Goal: Task Accomplishment & Management: Manage account settings

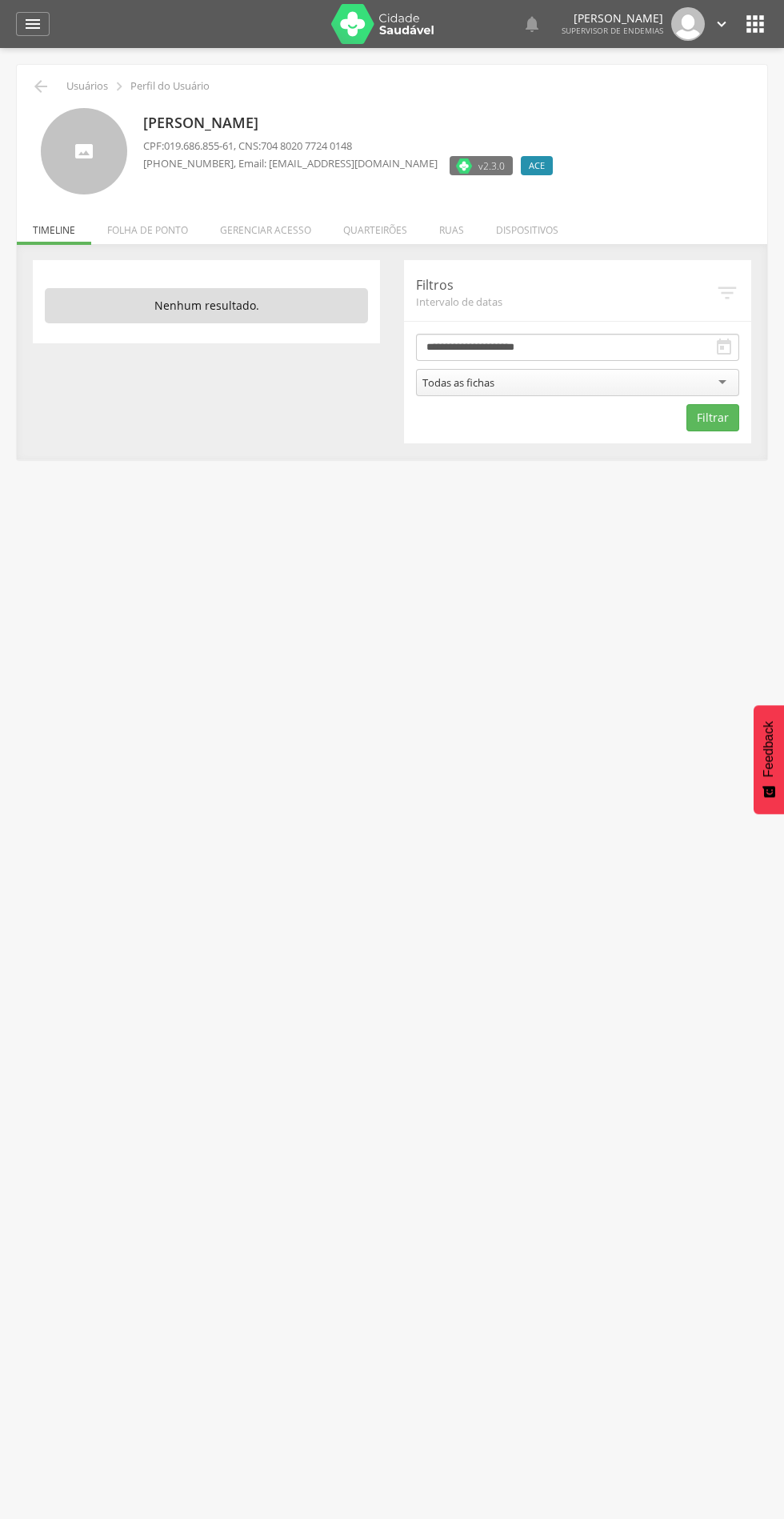
click at [398, 221] on li "Quarteirões" at bounding box center [374, 226] width 96 height 38
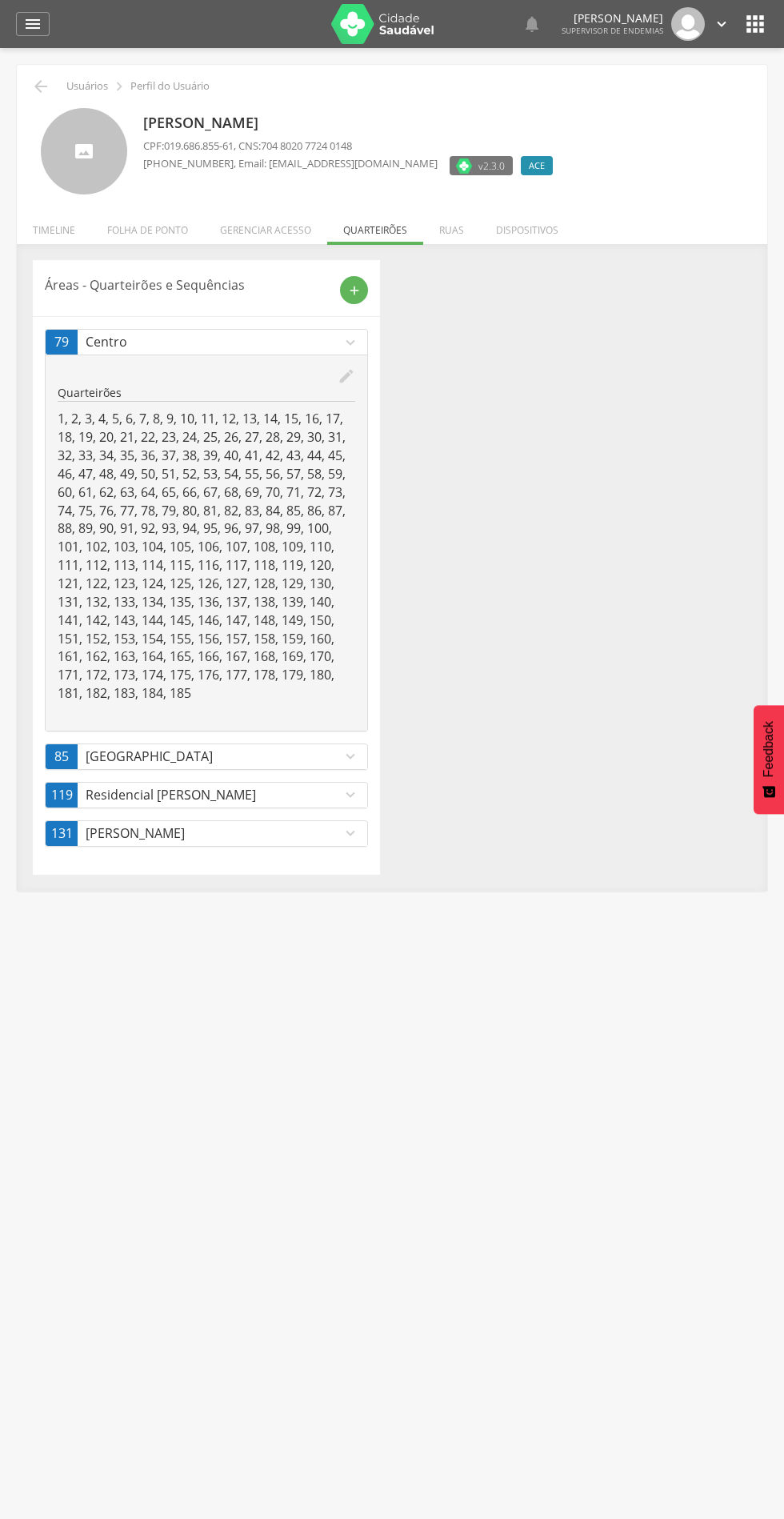
click at [354, 384] on icon "edit" at bounding box center [346, 376] width 17 height 17
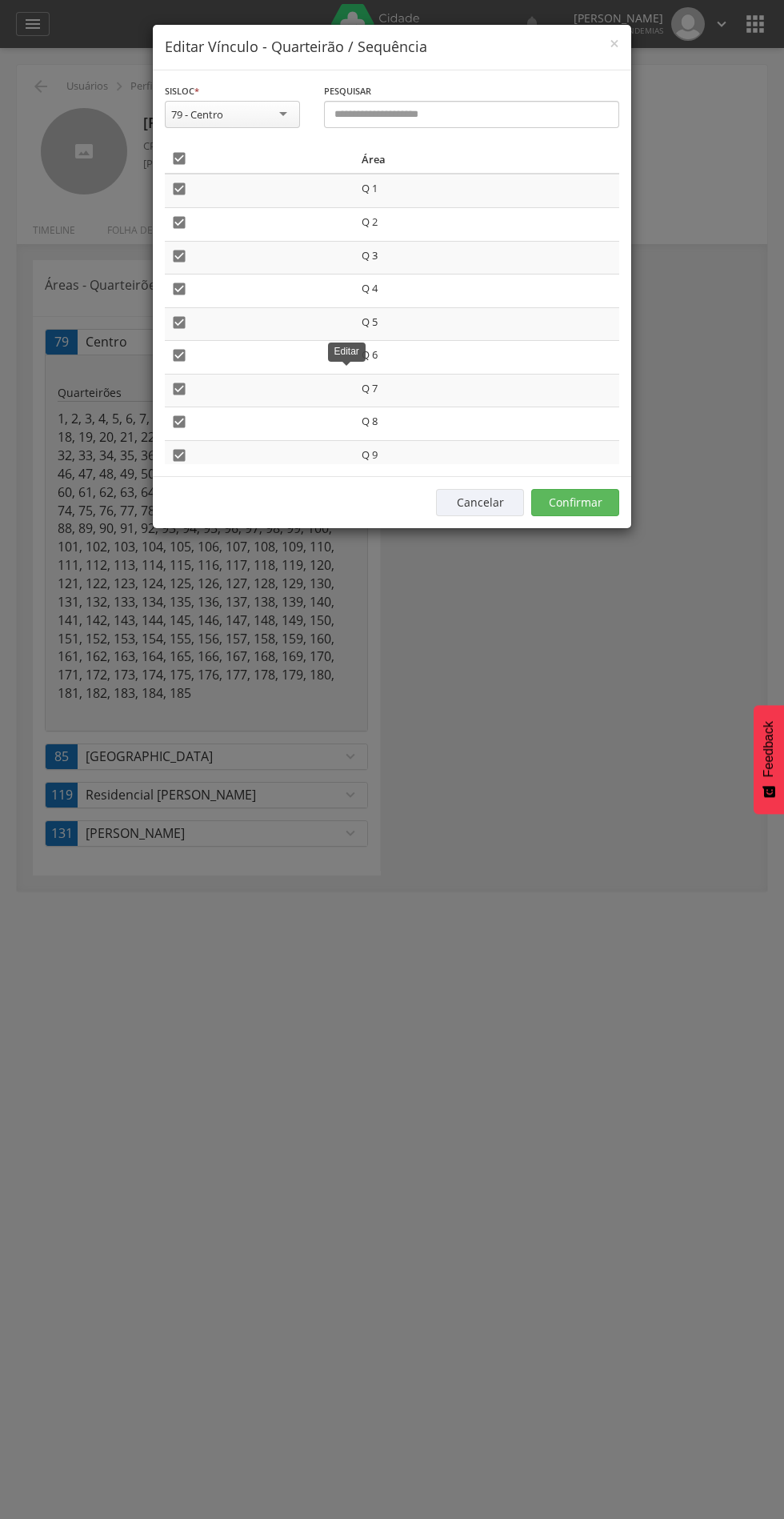
click at [184, 158] on icon "" at bounding box center [179, 158] width 16 height 16
click at [610, 484] on div "Cancelar Confirmar" at bounding box center [392, 502] width 479 height 52
click at [574, 503] on button "Confirmar" at bounding box center [575, 503] width 88 height 28
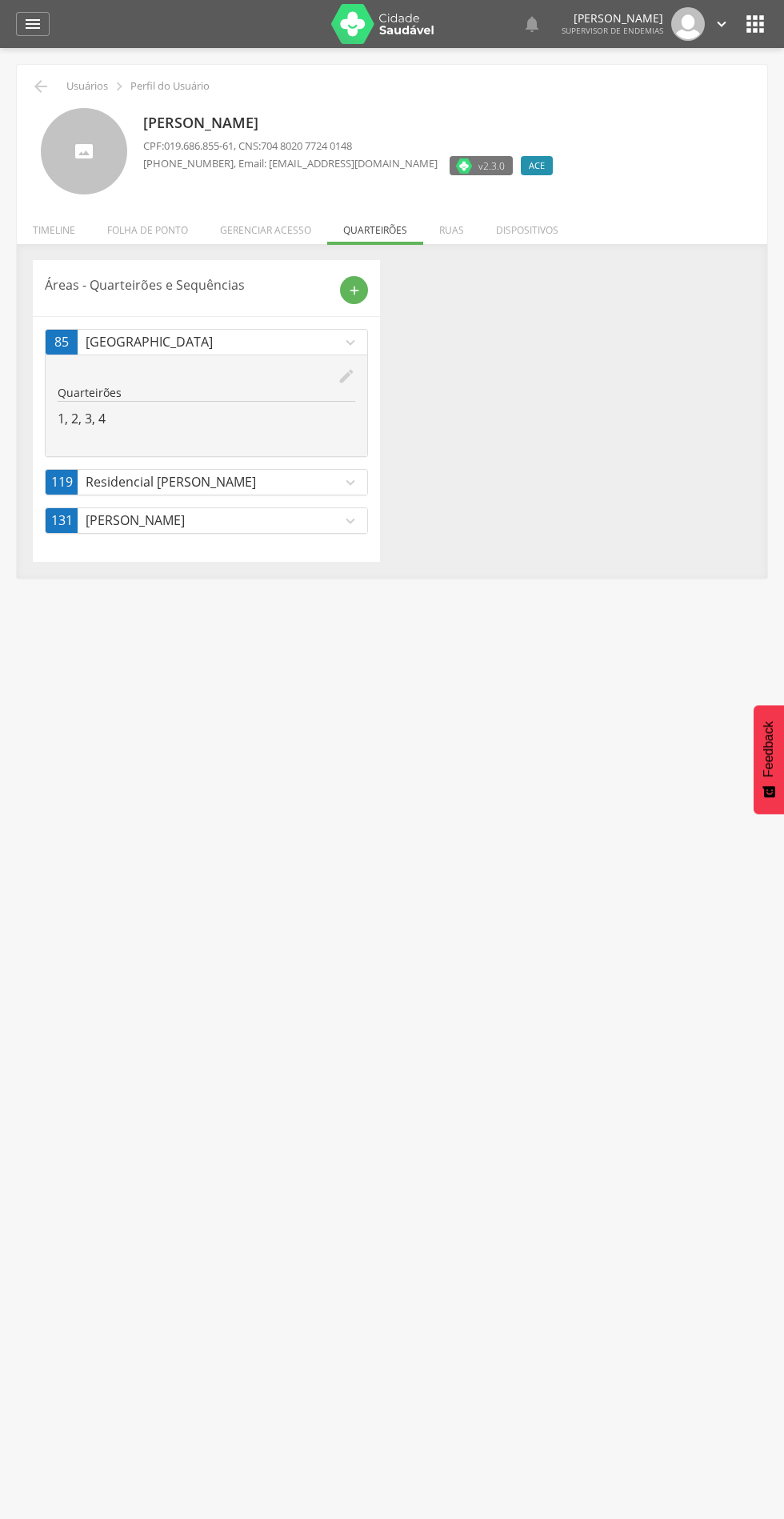
click at [322, 482] on p "Residencial [PERSON_NAME]" at bounding box center [213, 481] width 256 height 18
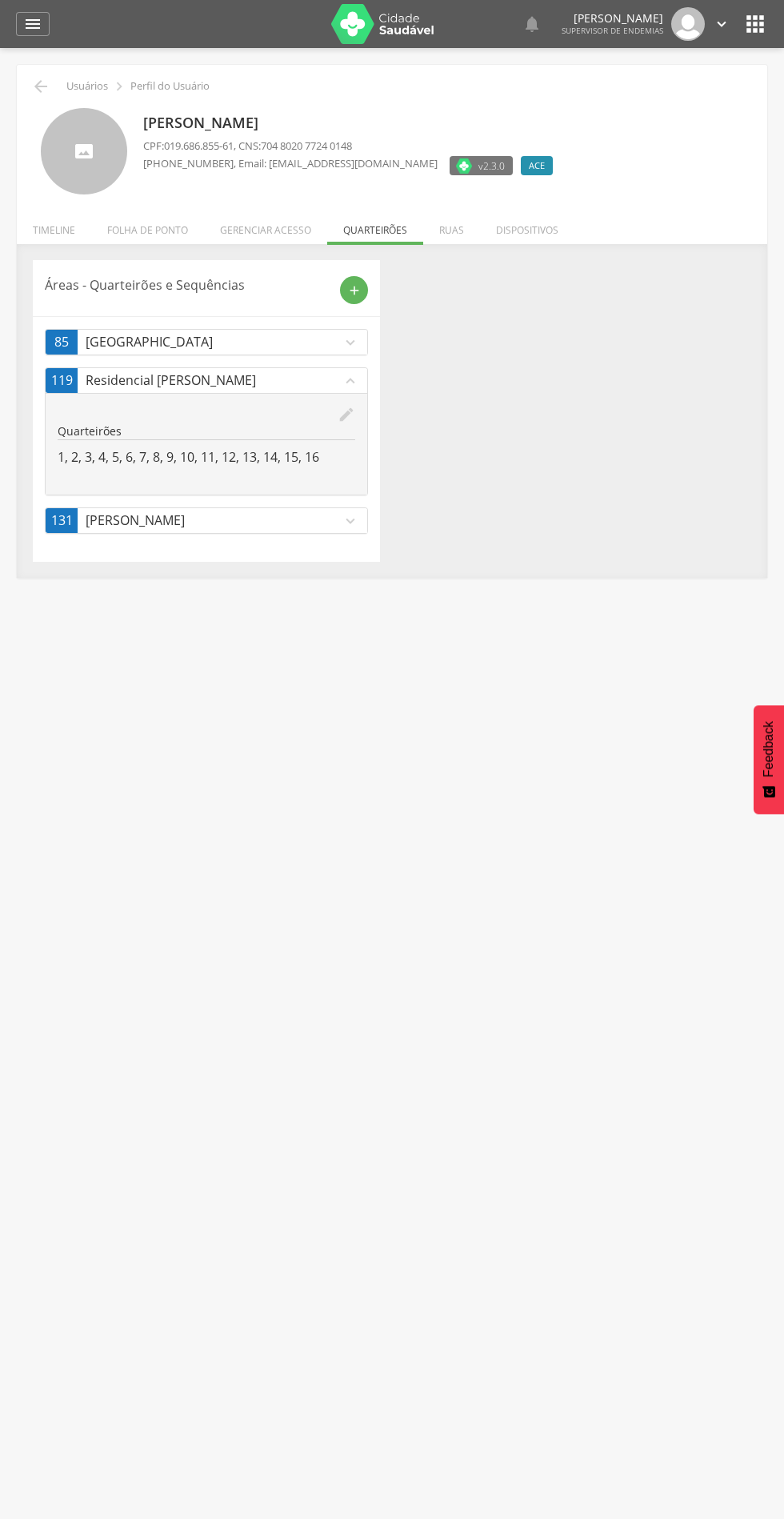
click at [347, 415] on icon "edit" at bounding box center [346, 414] width 17 height 17
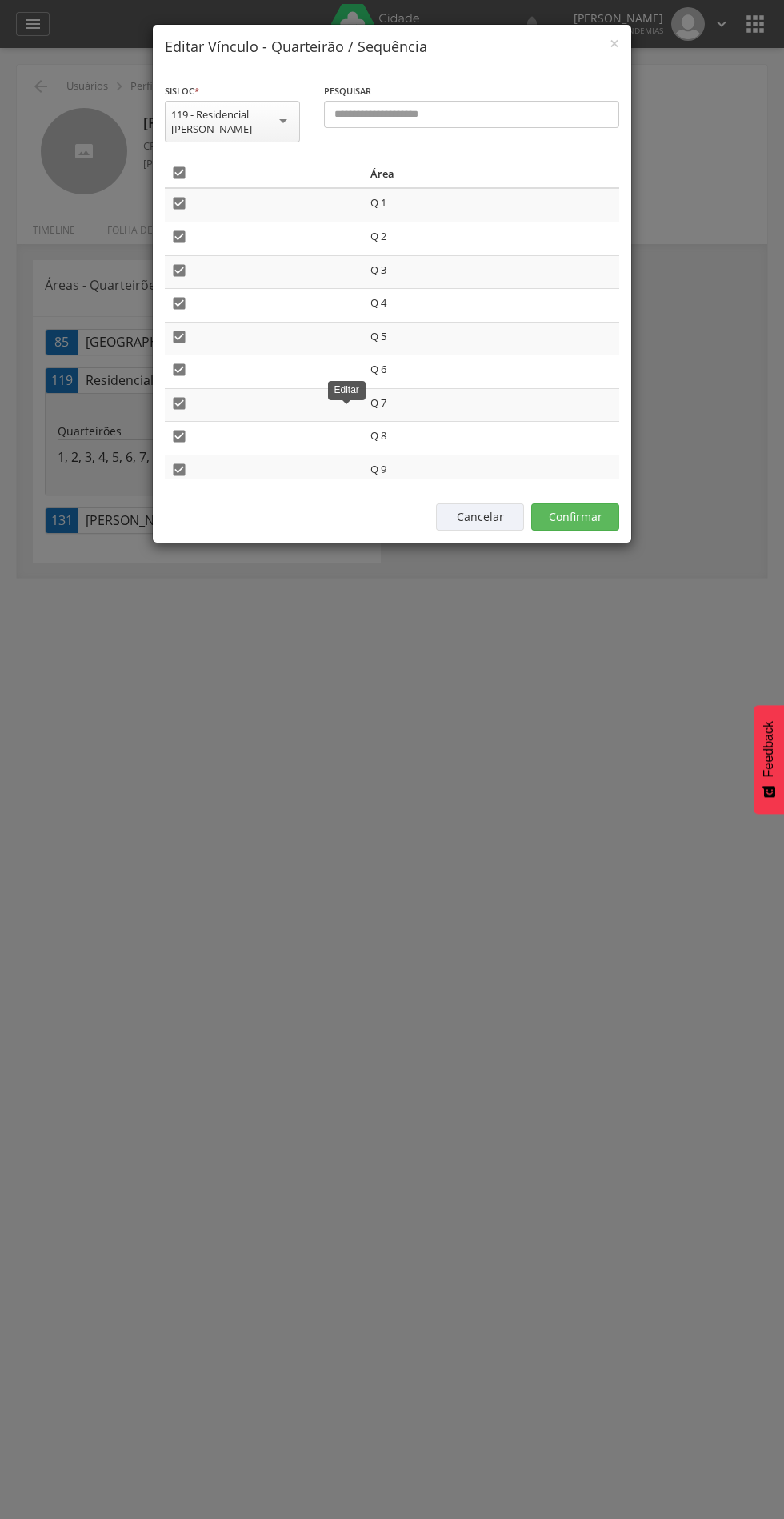
click at [185, 173] on icon "" at bounding box center [179, 173] width 16 height 16
click at [597, 525] on button "Confirmar" at bounding box center [575, 517] width 88 height 28
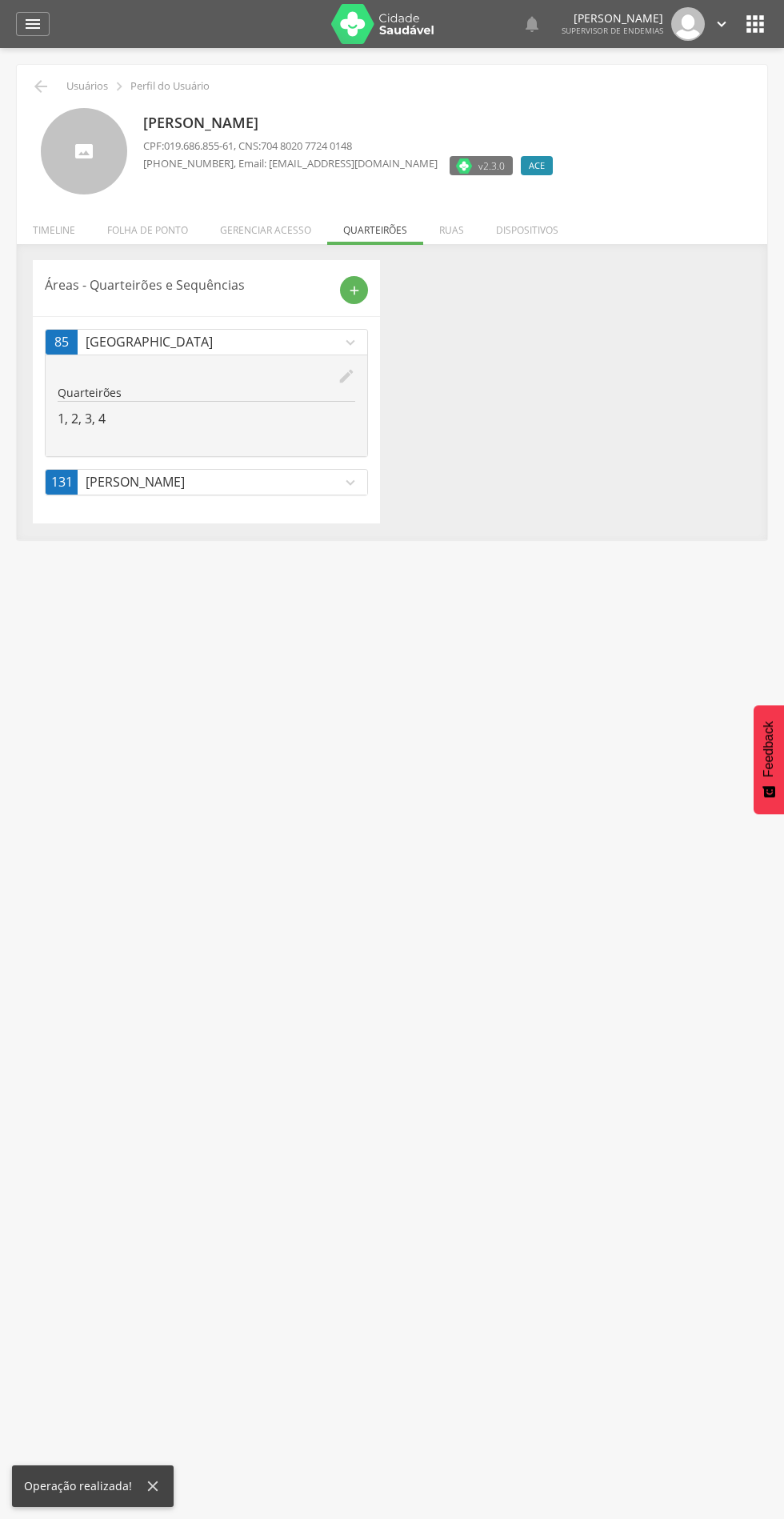
click at [353, 481] on icon "expand_more" at bounding box center [350, 482] width 17 height 17
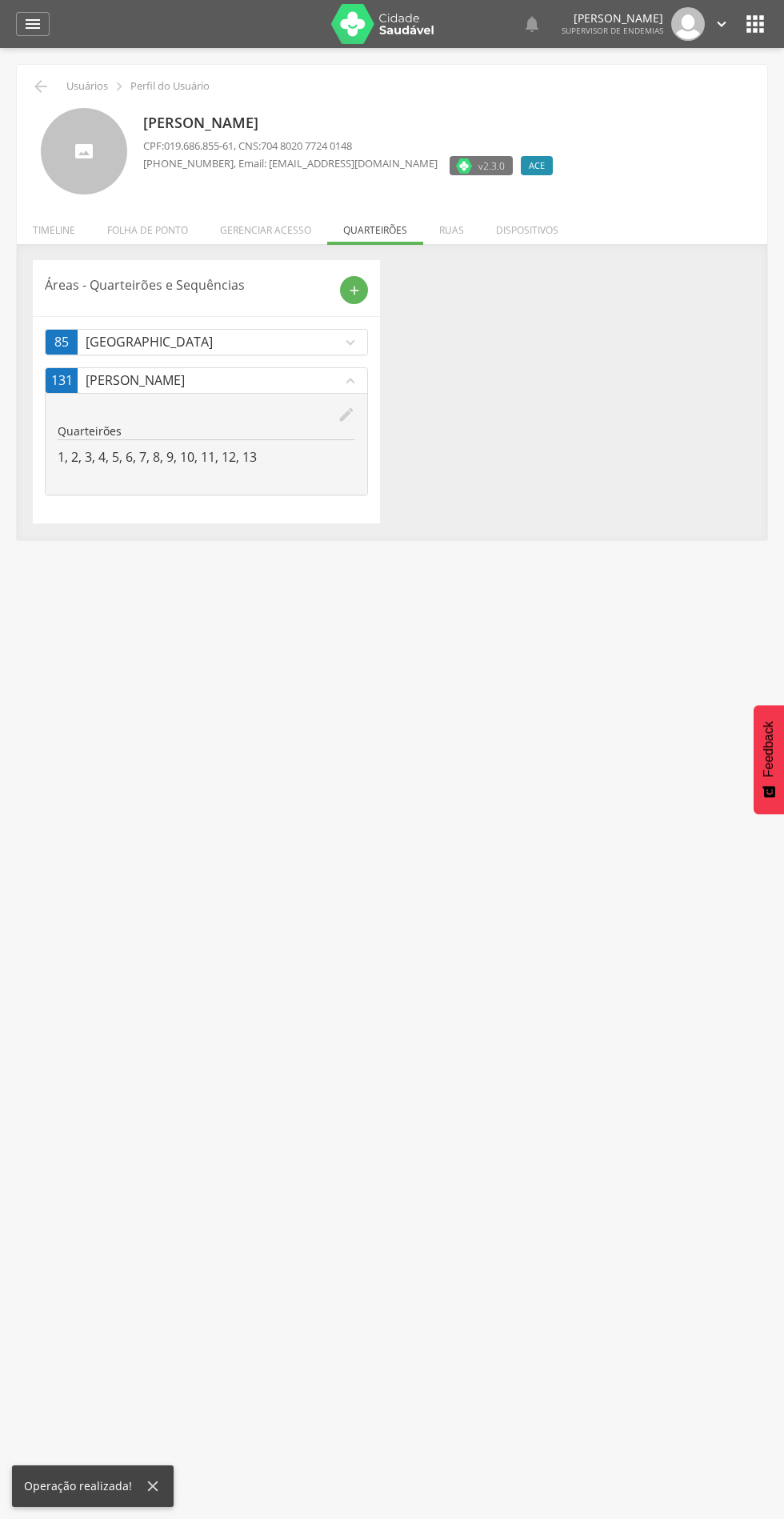
click at [354, 392] on link "131 [PERSON_NAME] expand_less" at bounding box center [206, 380] width 322 height 25
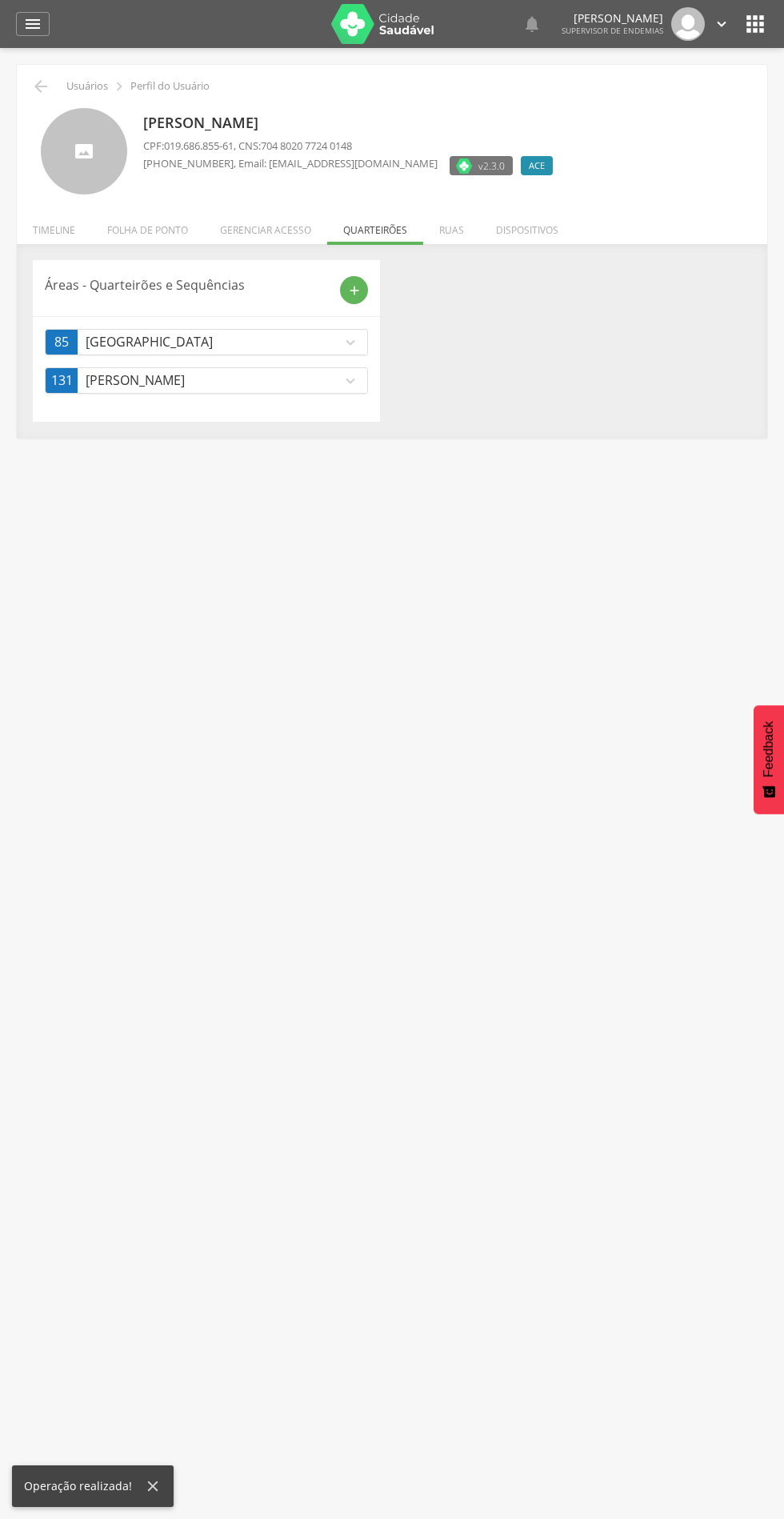
click at [350, 380] on icon "expand_more" at bounding box center [350, 380] width 17 height 17
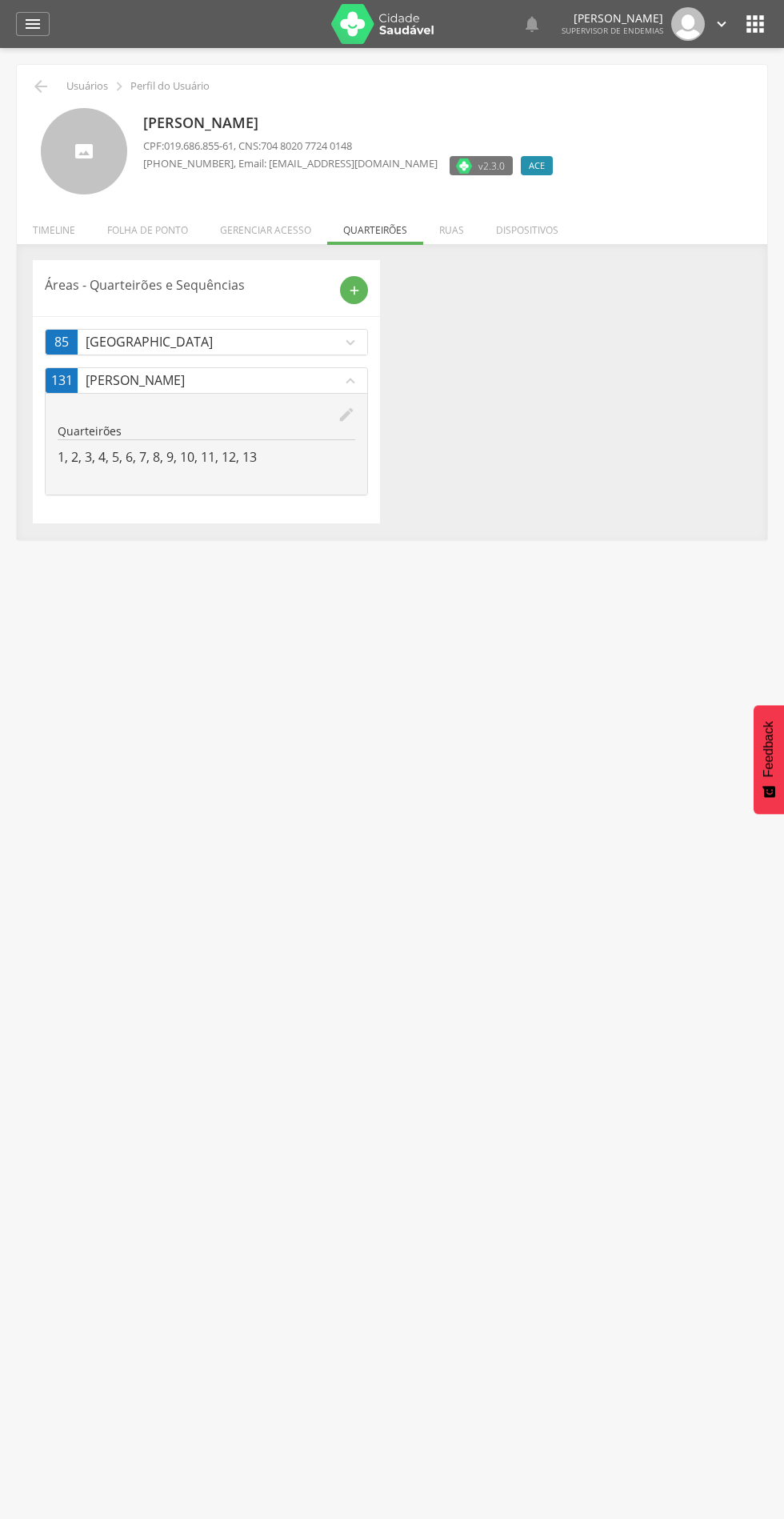
click at [347, 414] on icon "edit" at bounding box center [346, 414] width 17 height 17
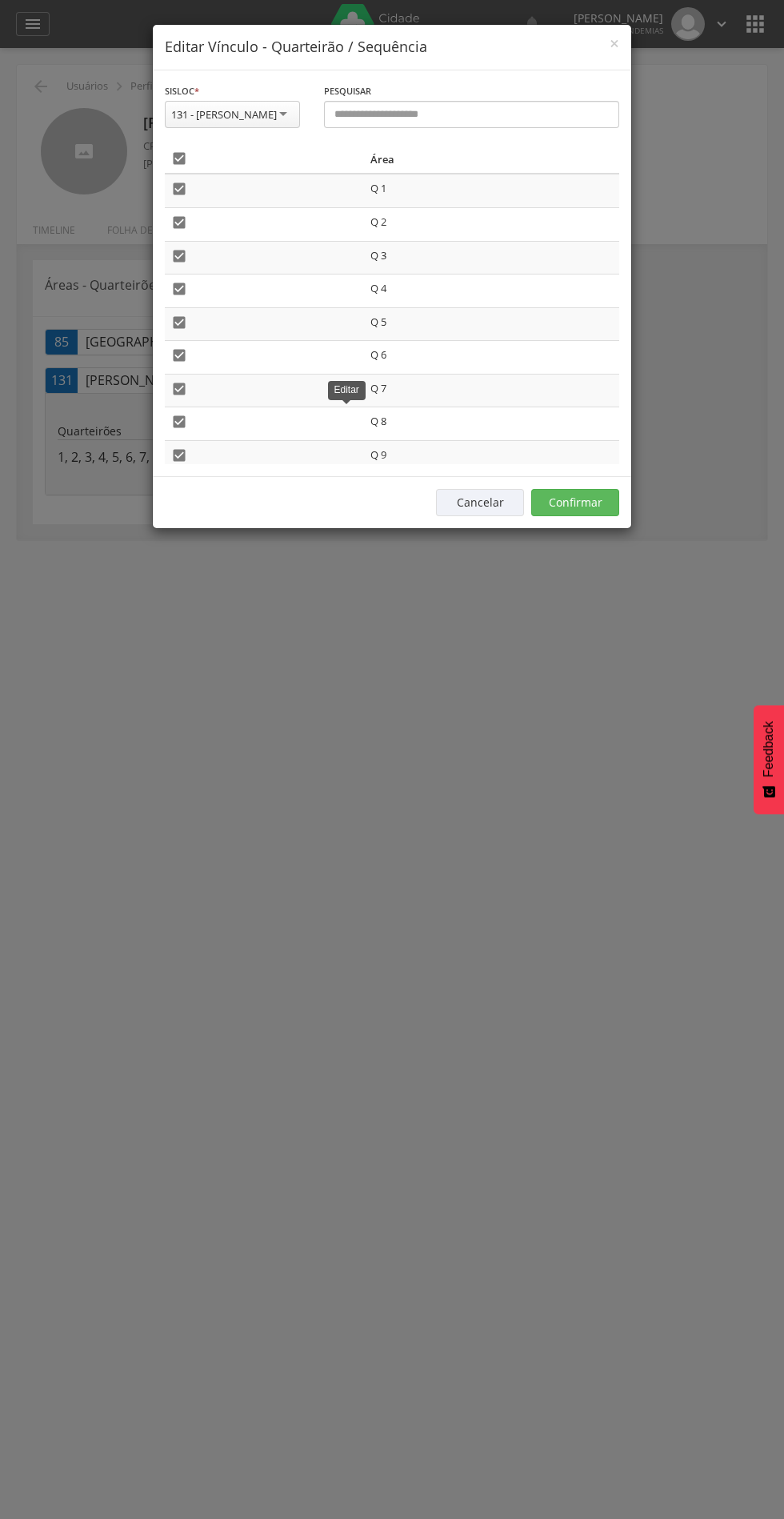
click at [181, 159] on icon "" at bounding box center [179, 158] width 16 height 16
click at [598, 483] on div "Cancelar Confirmar" at bounding box center [392, 502] width 479 height 52
click at [588, 501] on button "Confirmar" at bounding box center [575, 503] width 88 height 28
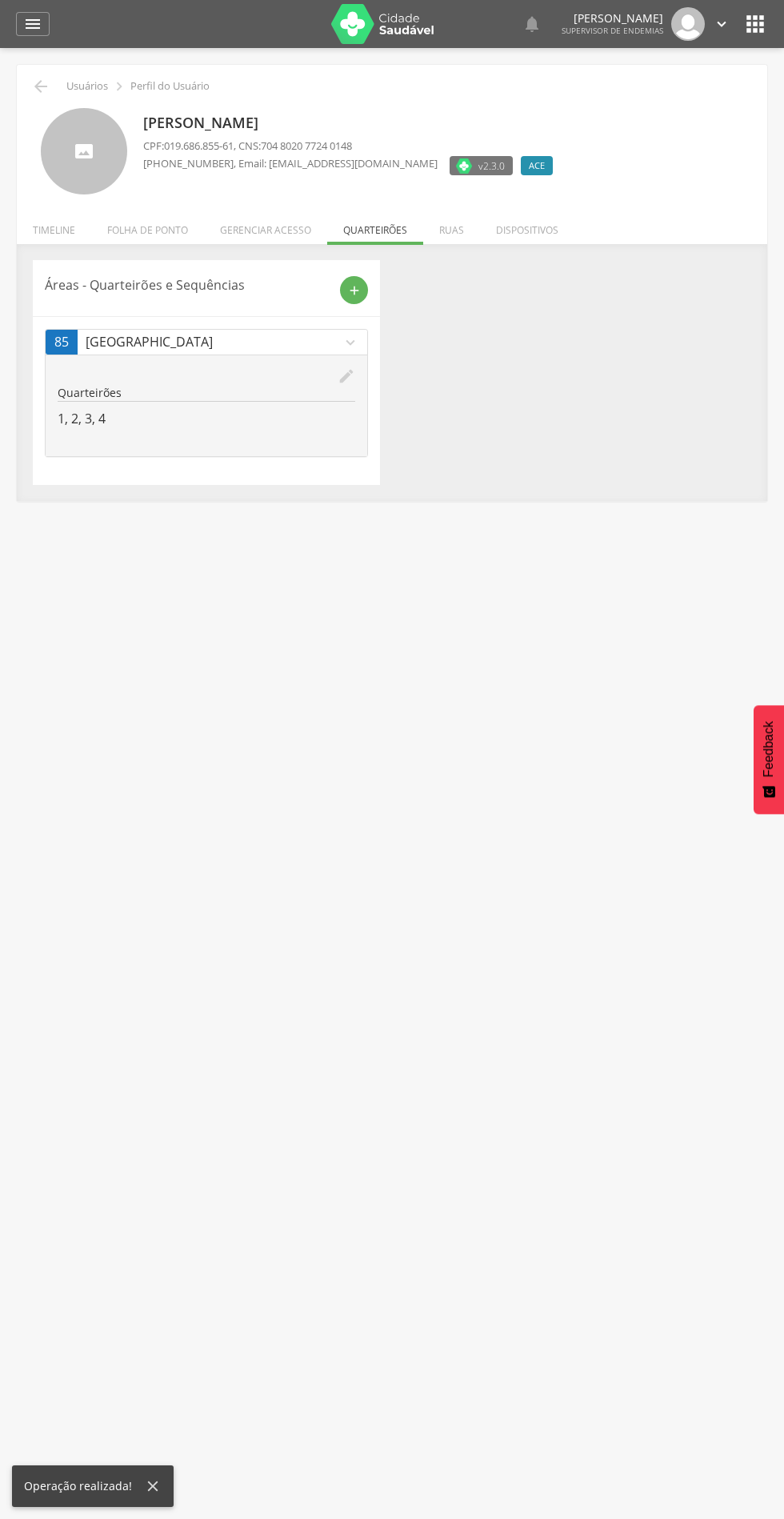
click at [354, 290] on icon "add" at bounding box center [354, 290] width 15 height 15
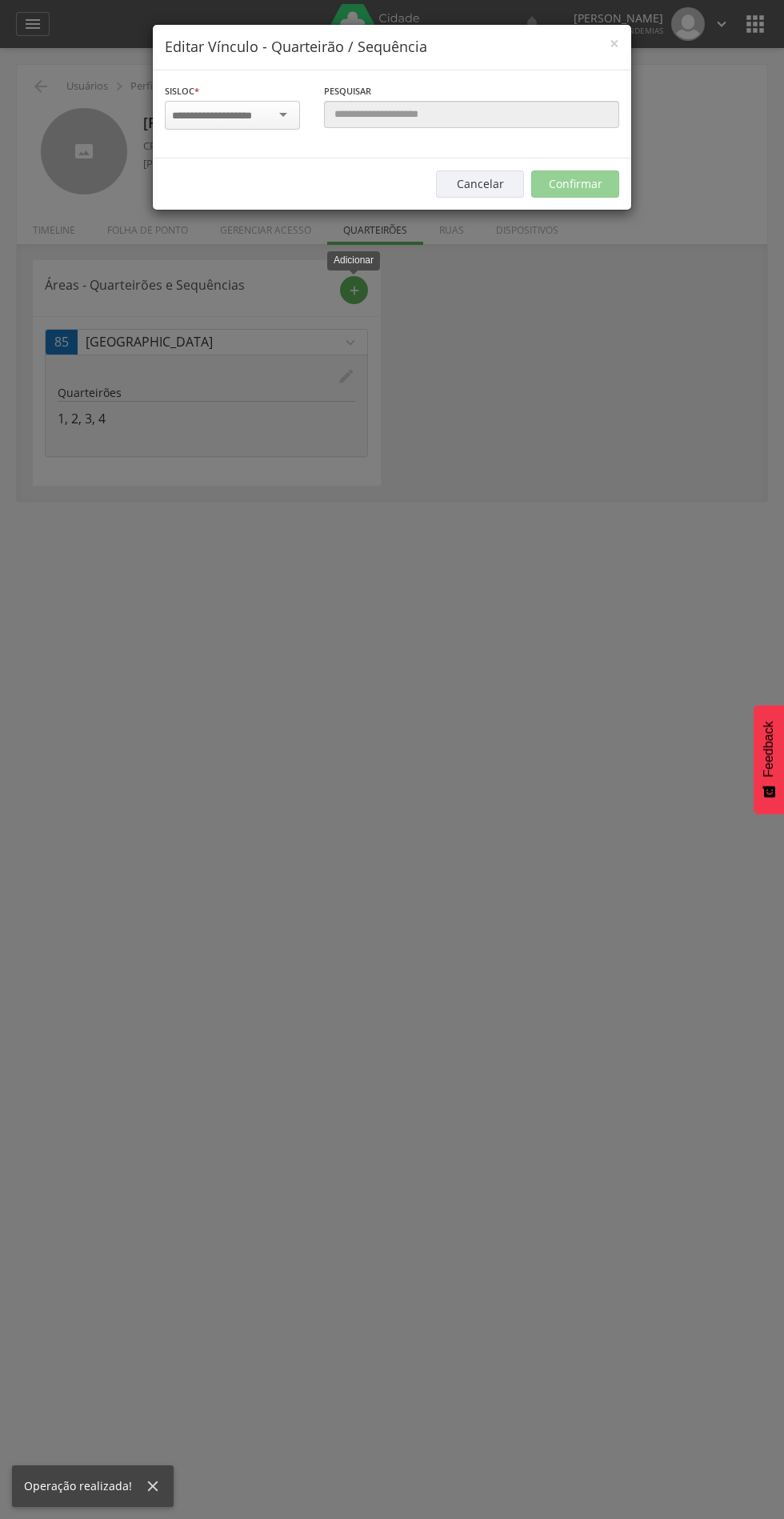
click at [246, 115] on input "select-one" at bounding box center [222, 116] width 101 height 15
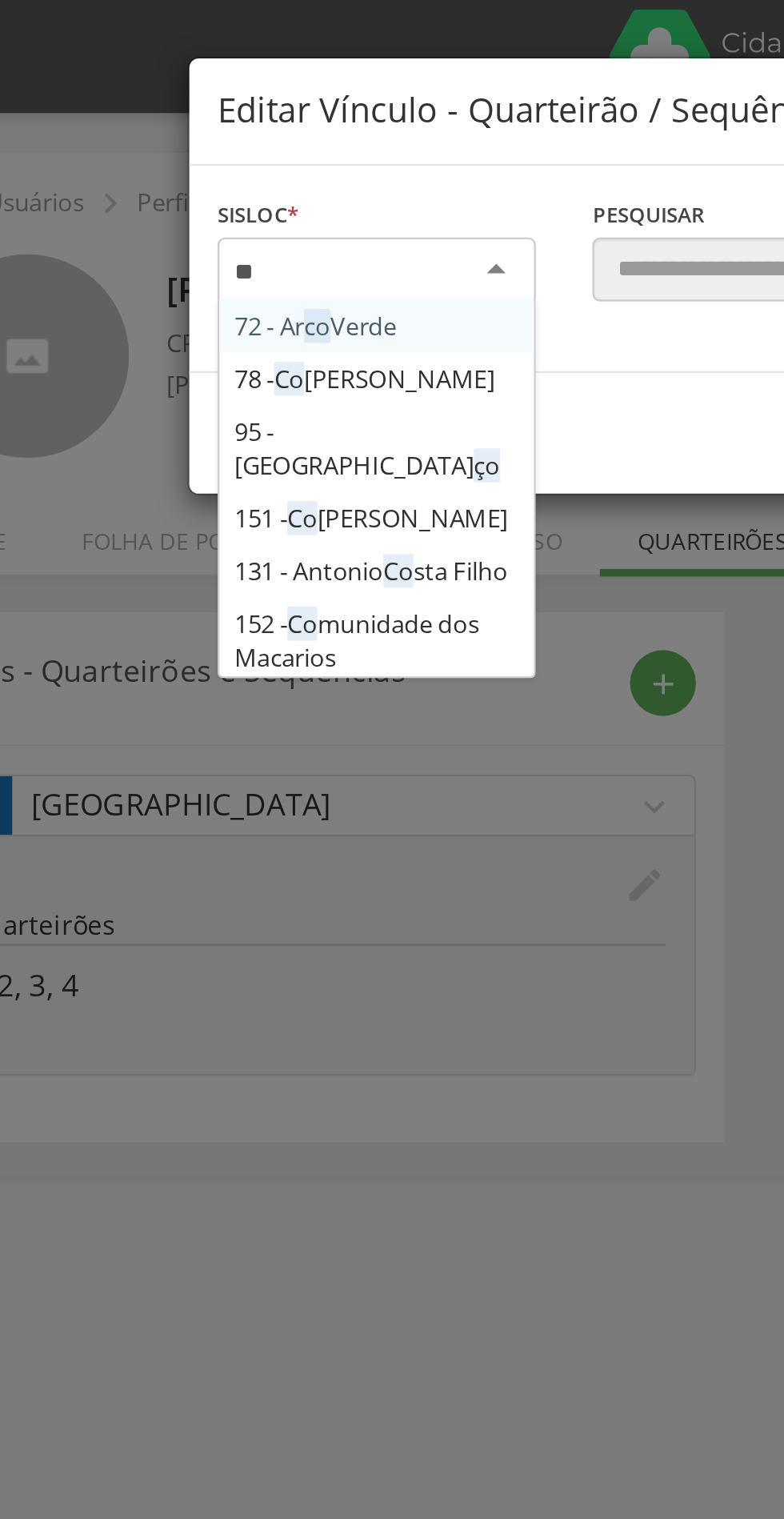
type input "***"
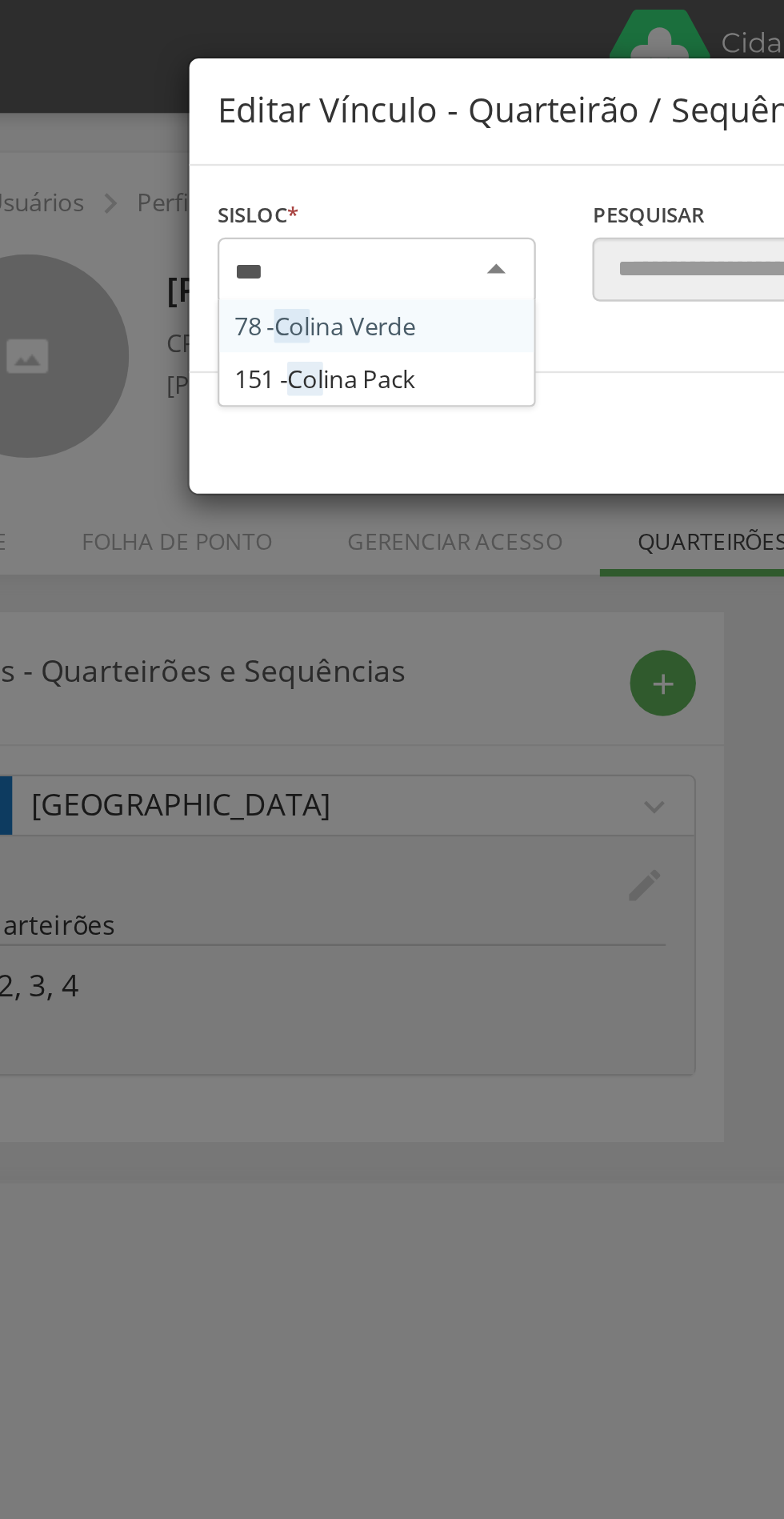
click at [234, 137] on div "Sisloc * 78 - Col ina Verde 151 - Col ina Pack [GEOGRAPHIC_DATA] a localidade" at bounding box center [232, 115] width 160 height 64
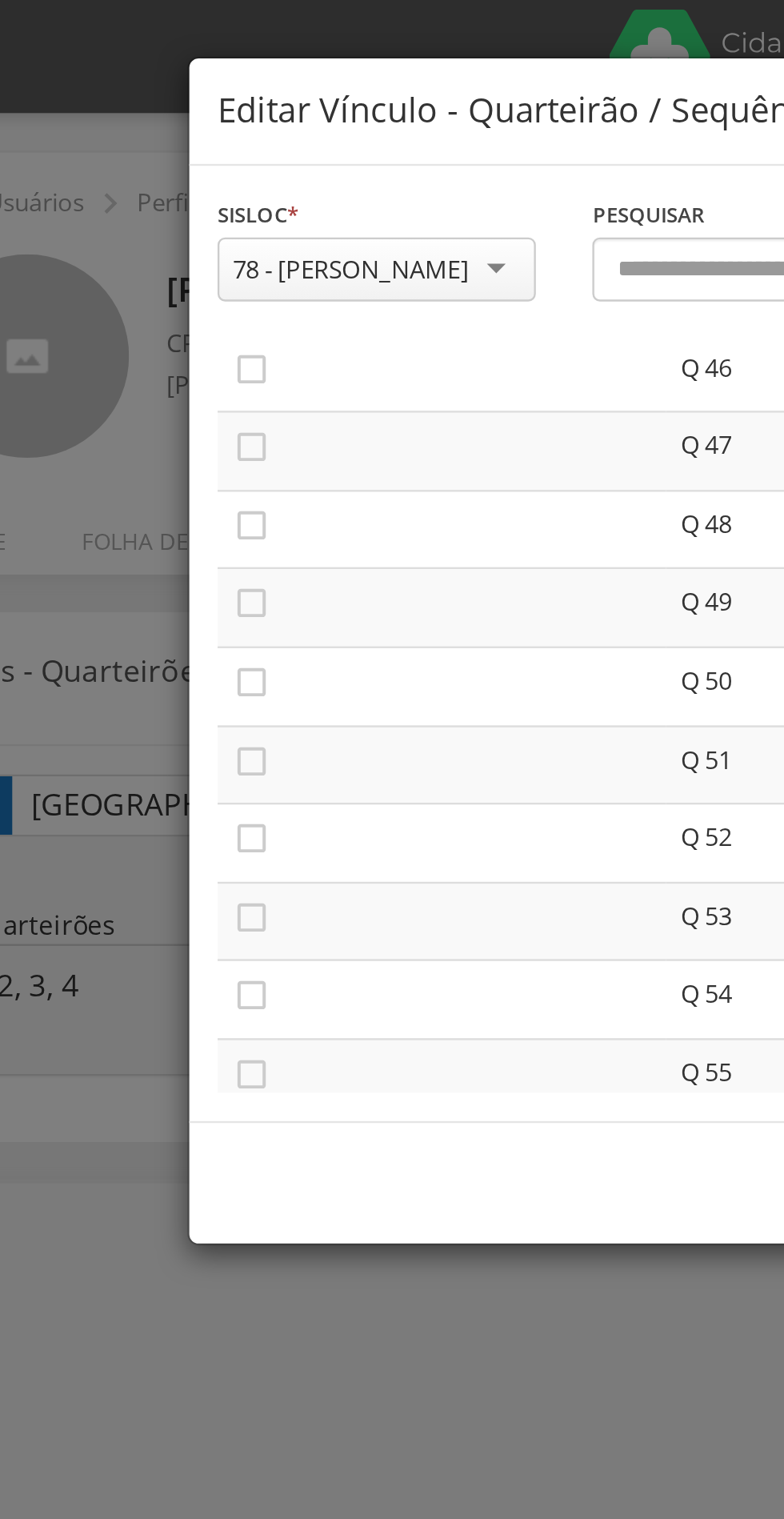
scroll to position [1523, 0]
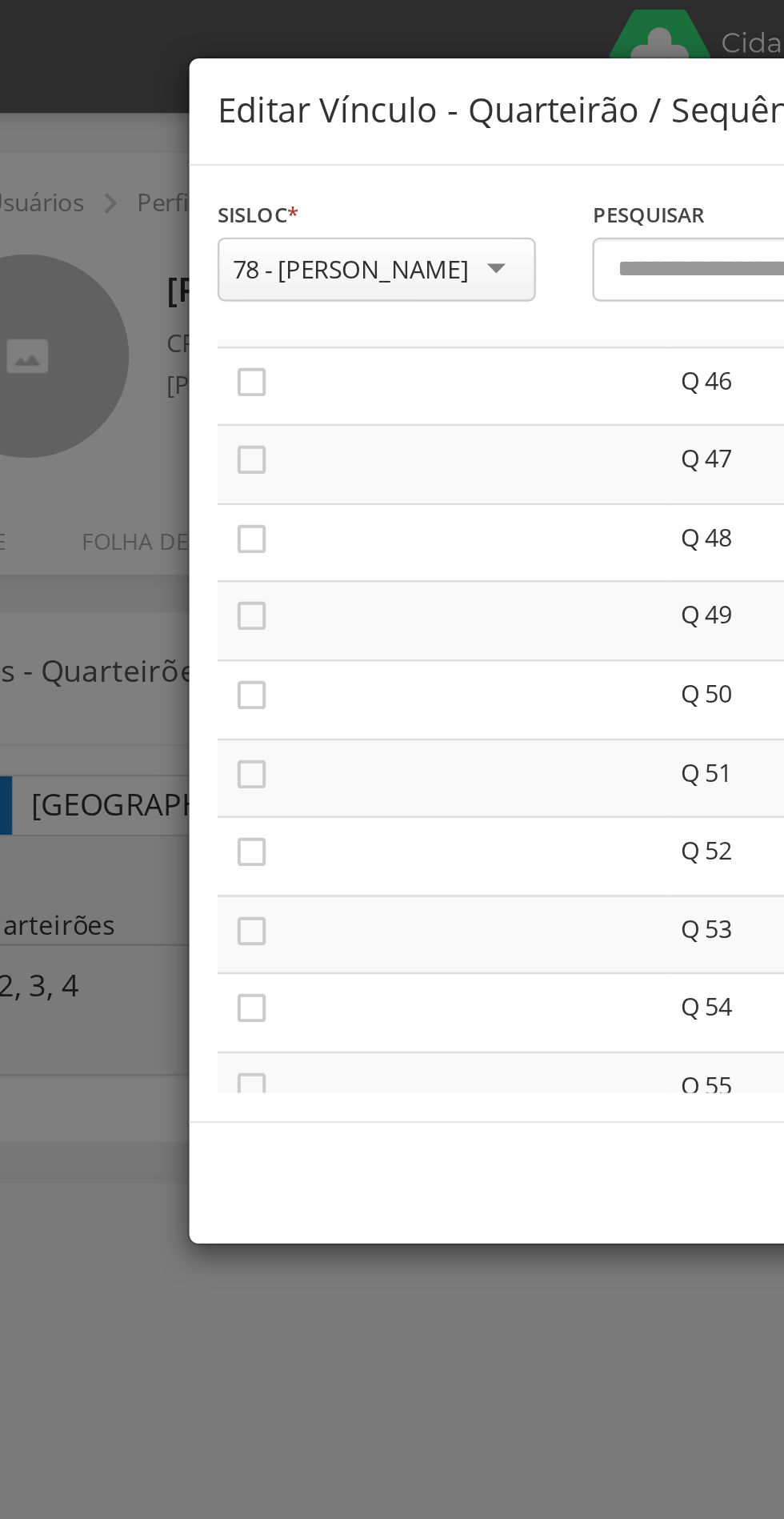
click at [198, 196] on td "" at bounding box center [260, 198] width 191 height 34
click at [185, 224] on icon "" at bounding box center [179, 229] width 16 height 16
click at [185, 194] on icon "" at bounding box center [179, 195] width 16 height 16
click at [185, 260] on icon "" at bounding box center [179, 261] width 16 height 16
click at [181, 298] on icon "" at bounding box center [179, 295] width 16 height 16
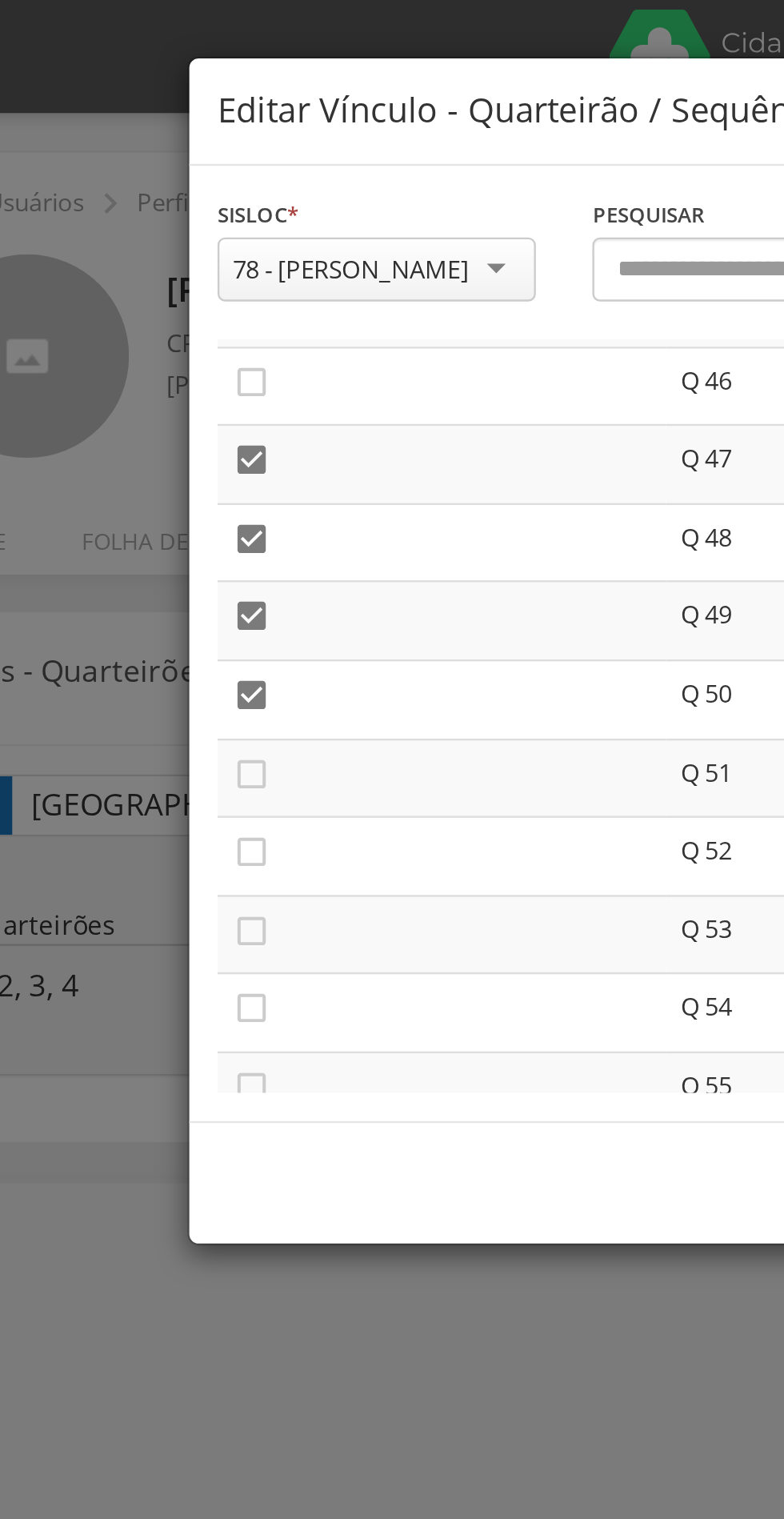
click at [185, 326] on icon "" at bounding box center [179, 329] width 16 height 16
click at [182, 361] on icon "" at bounding box center [179, 361] width 16 height 16
click at [185, 388] on icon "" at bounding box center [179, 395] width 16 height 16
click at [182, 426] on icon "" at bounding box center [179, 428] width 16 height 16
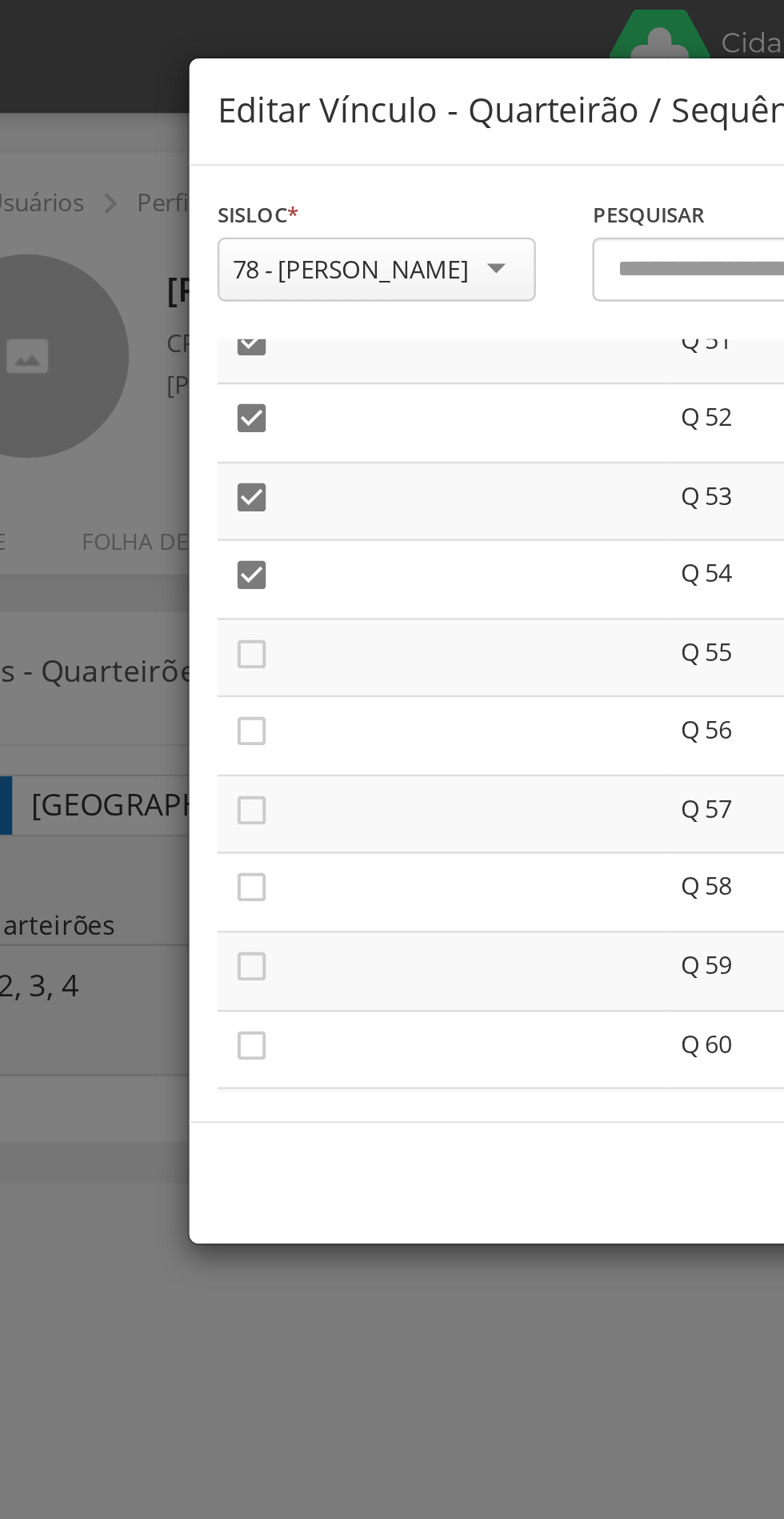
scroll to position [1717, 0]
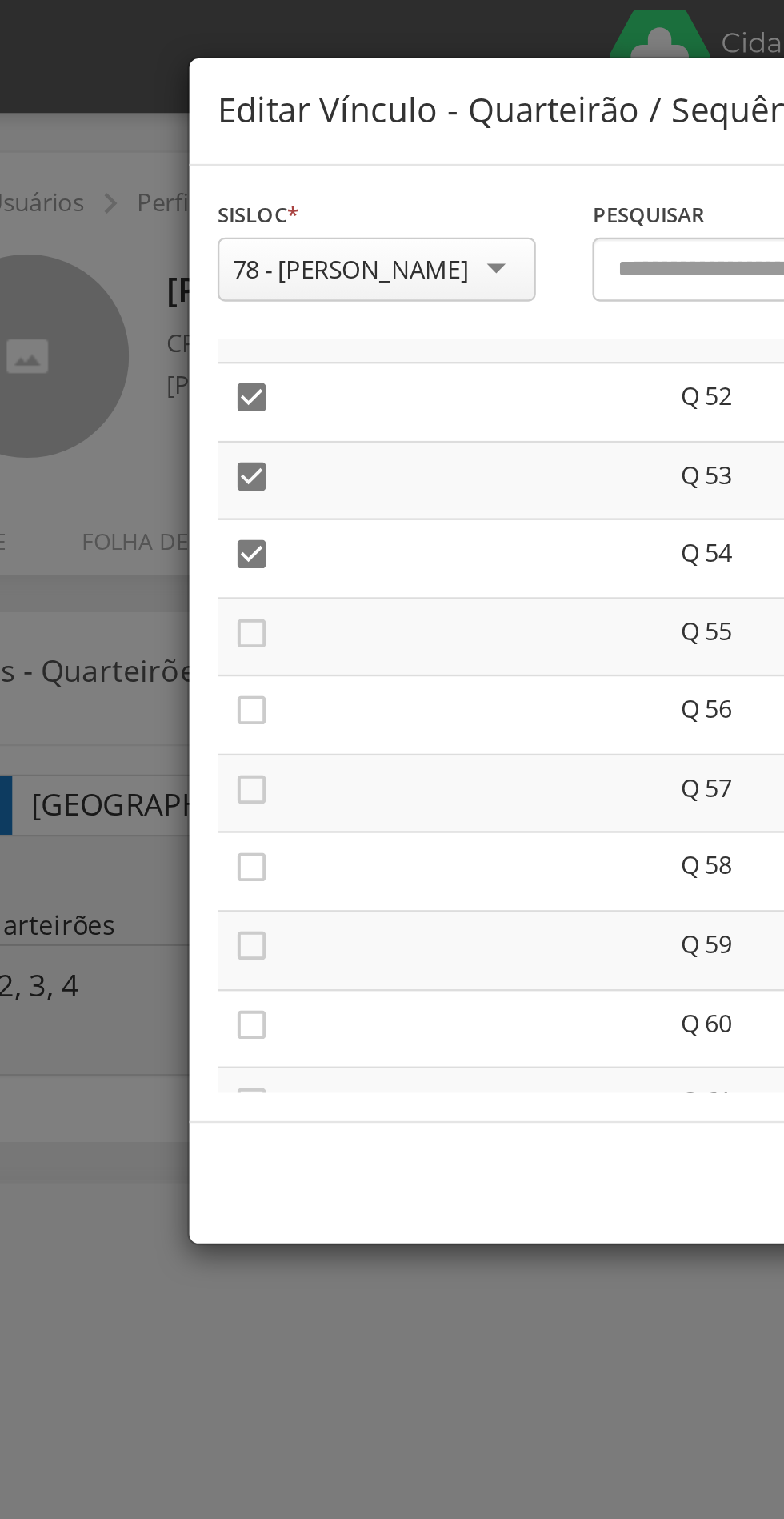
click at [182, 268] on icon "" at bounding box center [179, 268] width 16 height 16
click at [185, 304] on icon "" at bounding box center [179, 301] width 16 height 16
click at [184, 333] on icon "" at bounding box center [179, 335] width 16 height 16
click at [185, 370] on icon "" at bounding box center [179, 367] width 16 height 16
click at [181, 405] on icon "" at bounding box center [179, 401] width 16 height 16
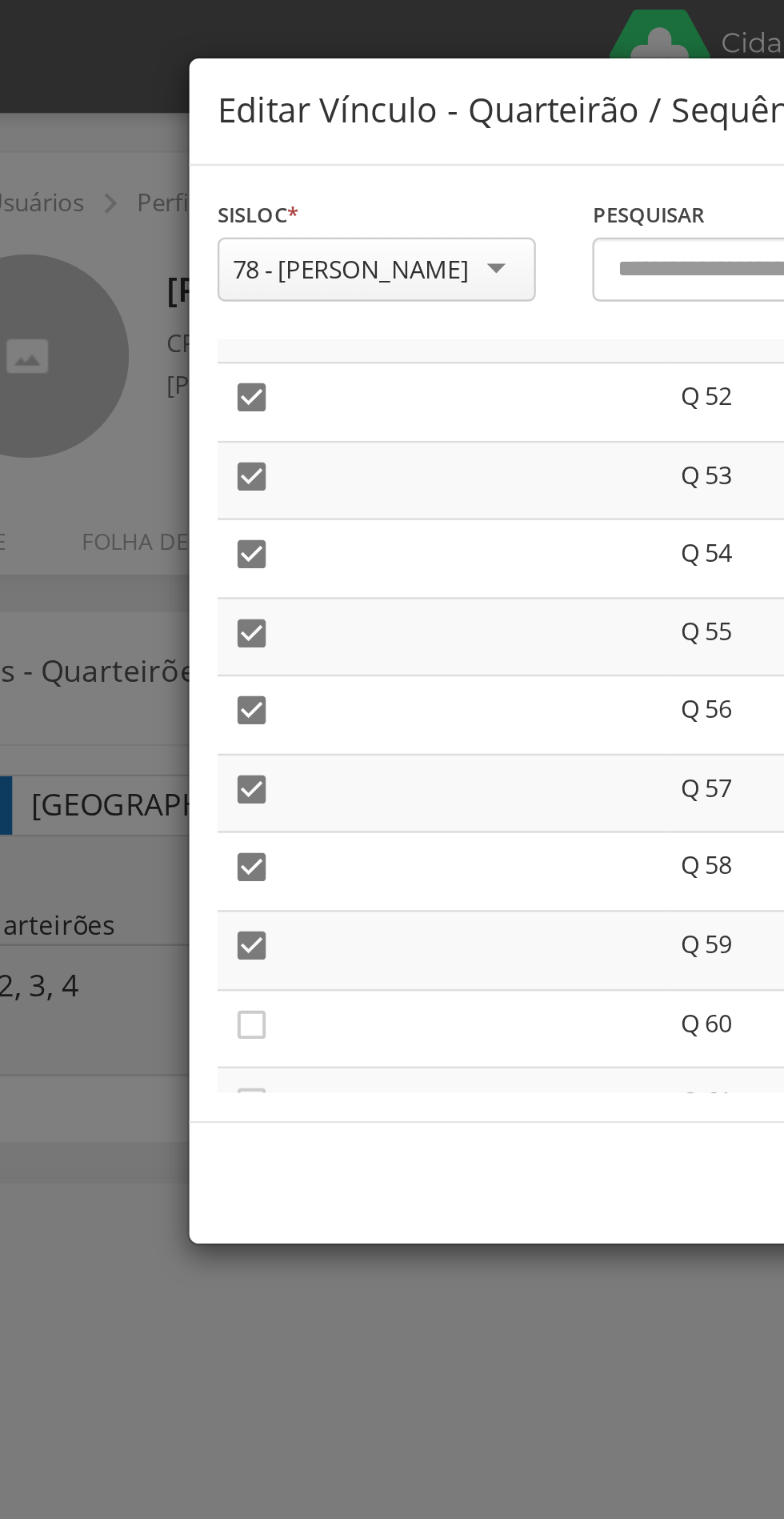
click at [184, 438] on icon "" at bounding box center [179, 435] width 16 height 16
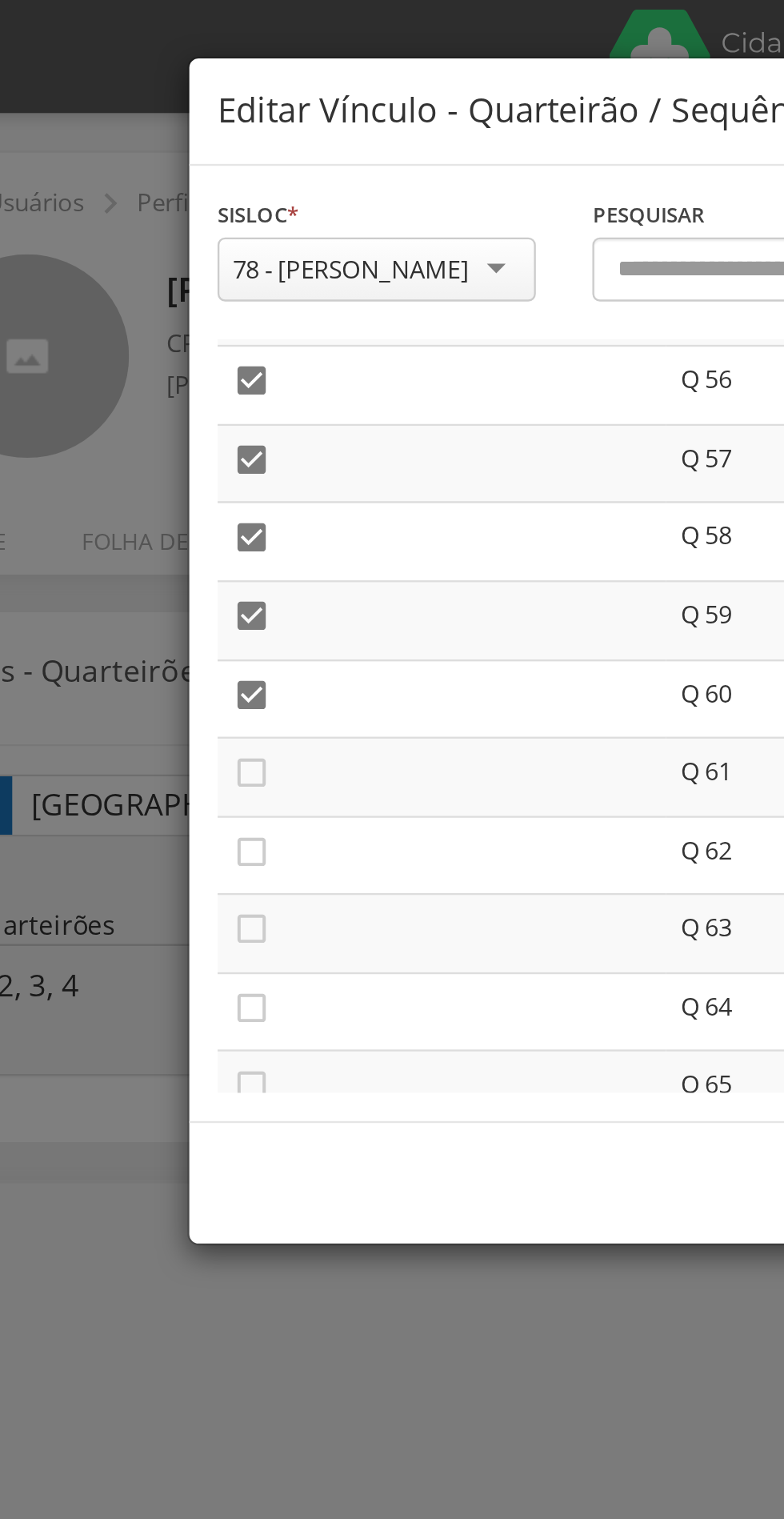
scroll to position [1892, 0]
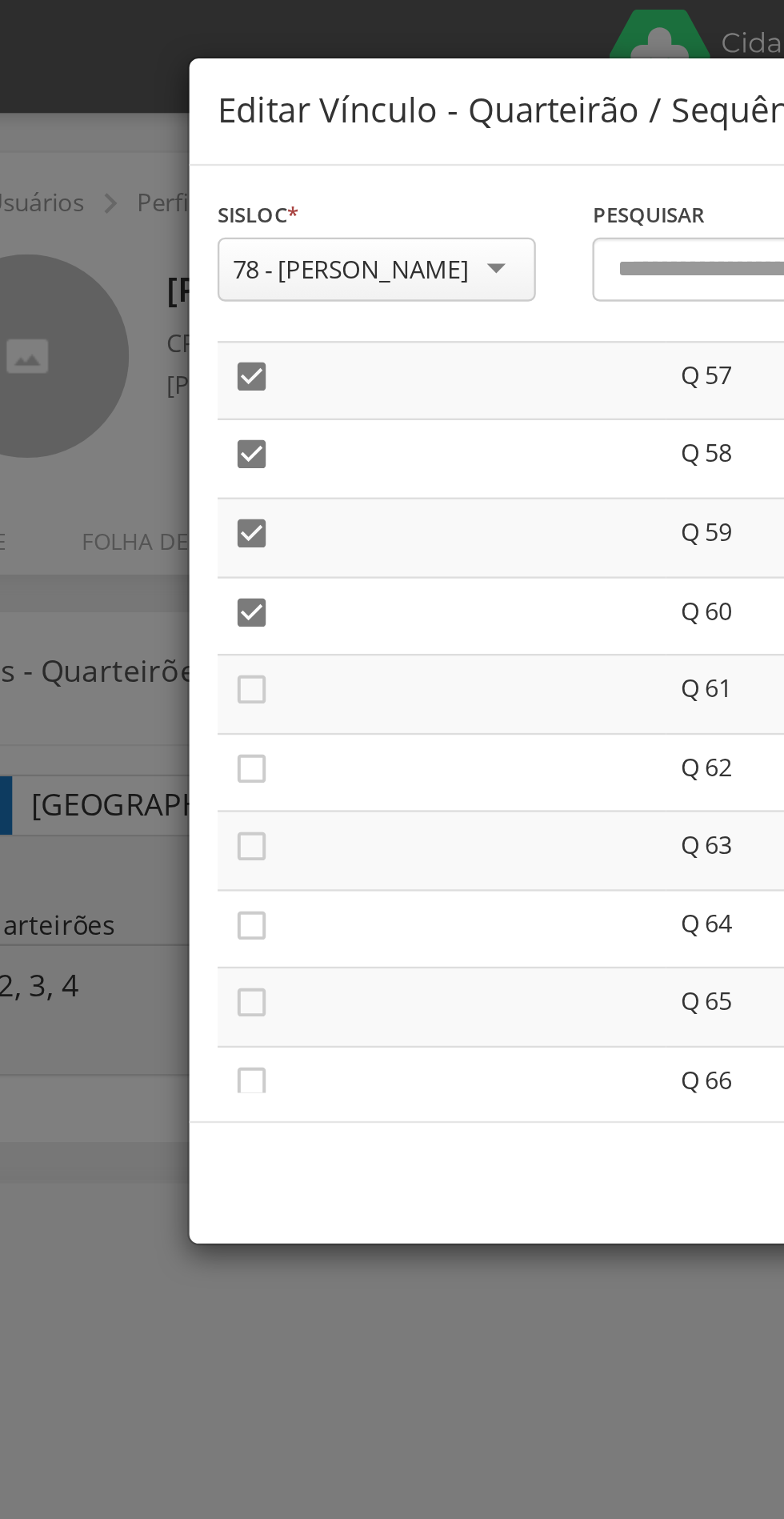
click at [185, 296] on icon "" at bounding box center [179, 292] width 16 height 16
click at [185, 328] on icon "" at bounding box center [179, 326] width 16 height 16
click at [179, 367] on icon "" at bounding box center [179, 359] width 16 height 16
click at [177, 397] on icon "" at bounding box center [179, 392] width 16 height 16
click at [182, 428] on icon "" at bounding box center [179, 425] width 16 height 16
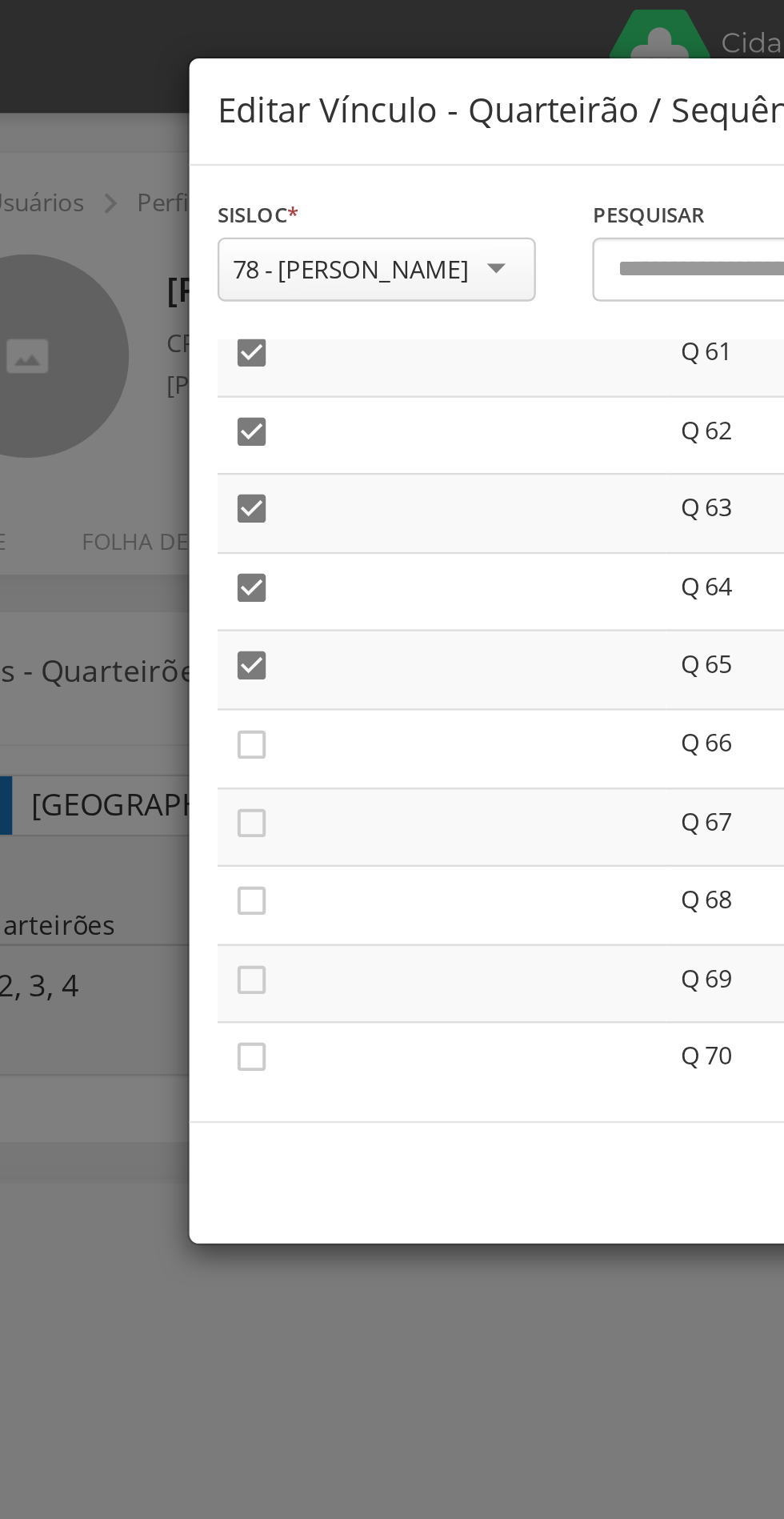
scroll to position [2036, 0]
click at [185, 317] on icon "" at bounding box center [179, 315] width 16 height 16
click at [184, 354] on icon "" at bounding box center [179, 348] width 16 height 16
click at [182, 385] on icon "" at bounding box center [179, 381] width 16 height 16
click at [185, 418] on icon "" at bounding box center [179, 415] width 16 height 16
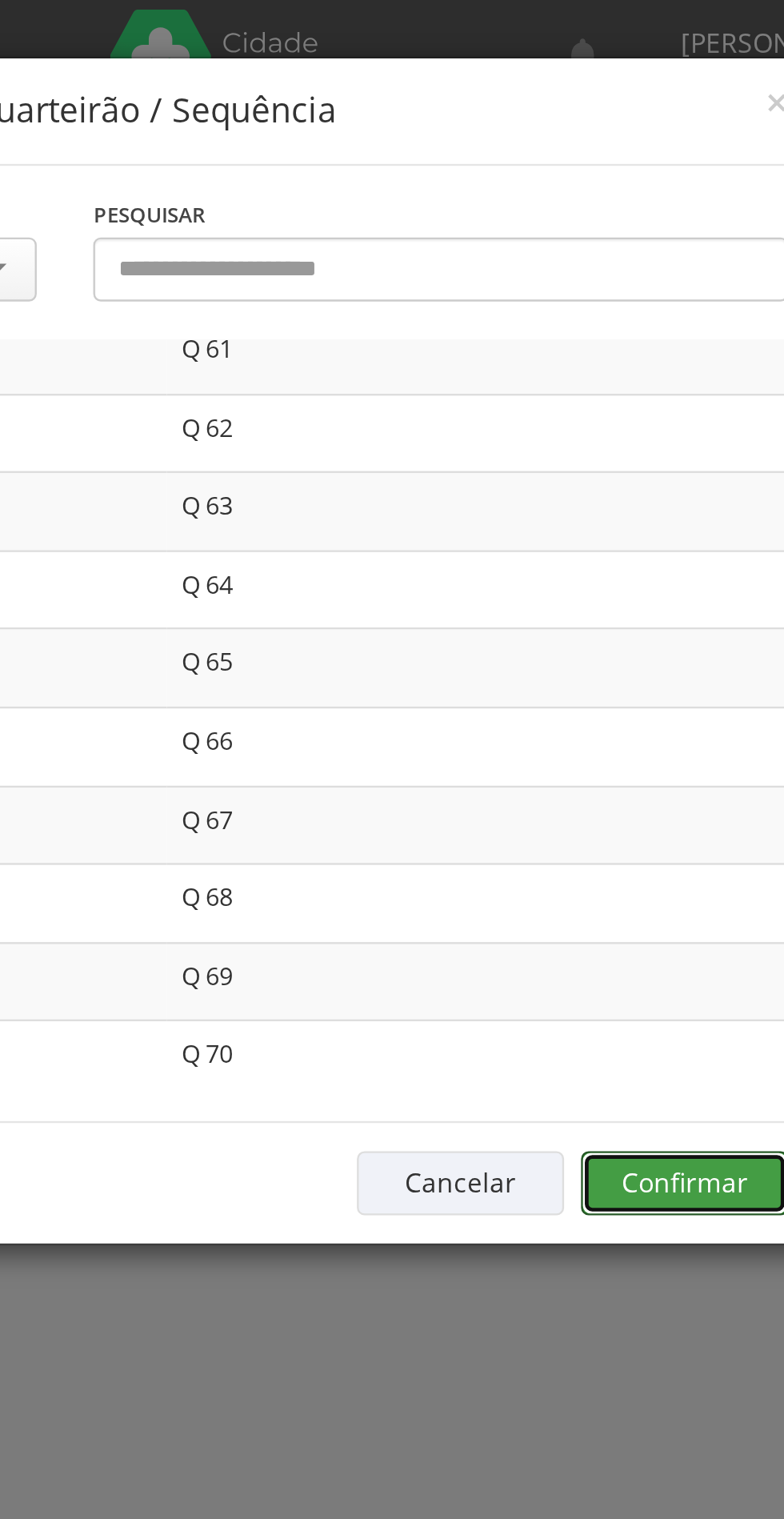
click at [580, 499] on button "Confirmar" at bounding box center [575, 503] width 88 height 28
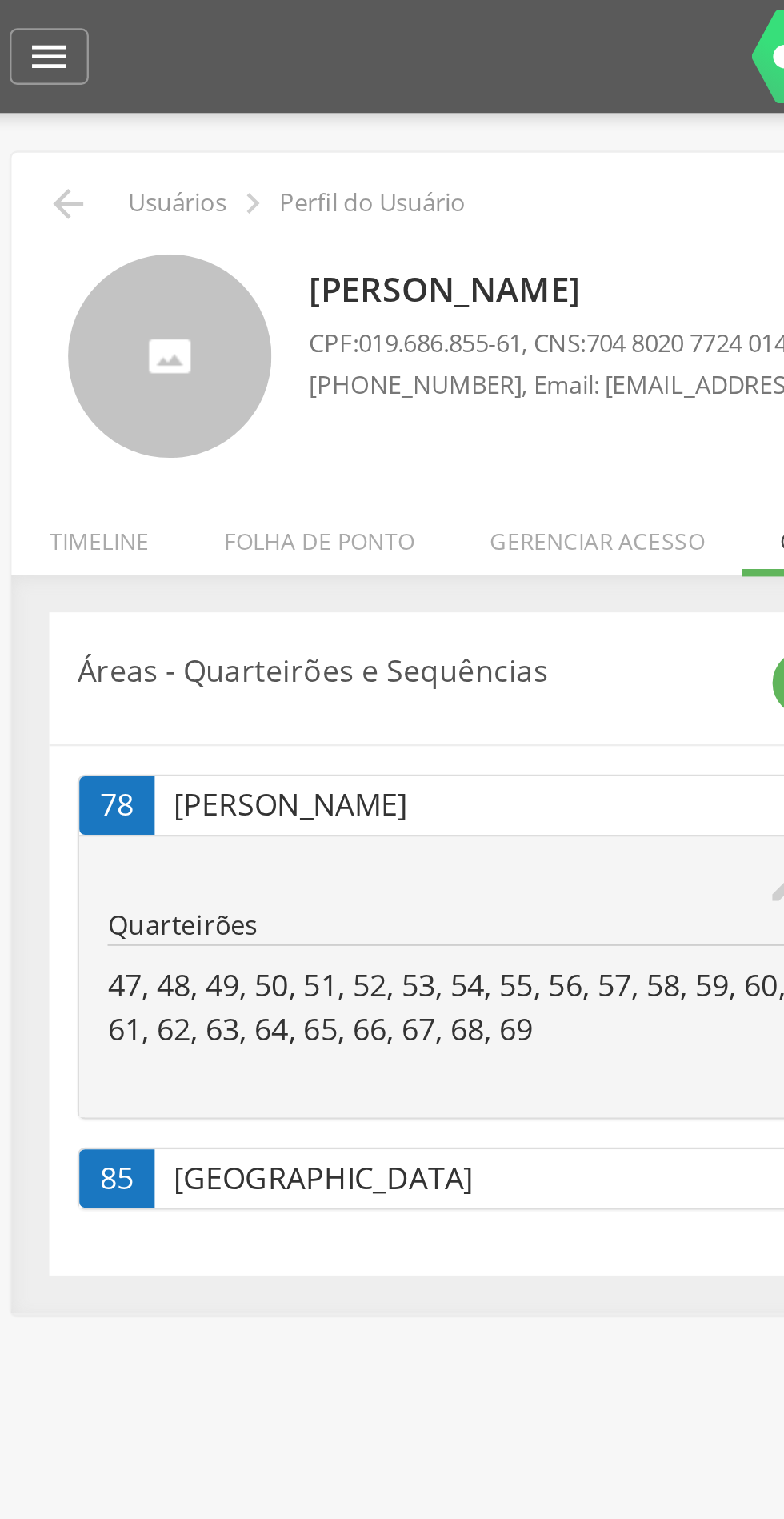
click at [47, 83] on icon "" at bounding box center [41, 86] width 19 height 19
